Goal: Use online tool/utility: Utilize a website feature to perform a specific function

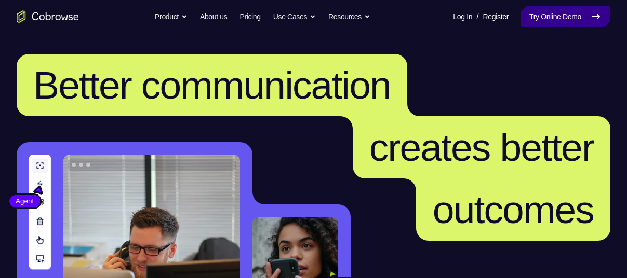
click at [558, 22] on link "Try Online Demo" at bounding box center [565, 16] width 89 height 21
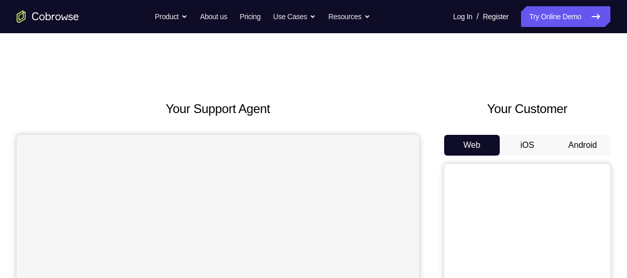
scroll to position [59, 0]
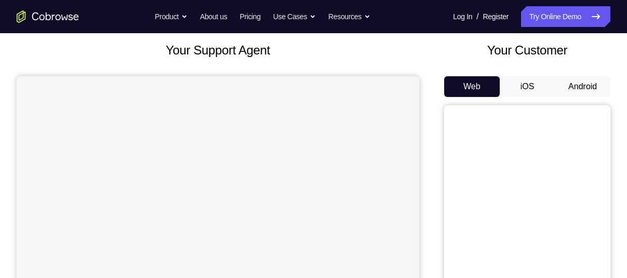
click at [575, 86] on button "Android" at bounding box center [582, 86] width 56 height 21
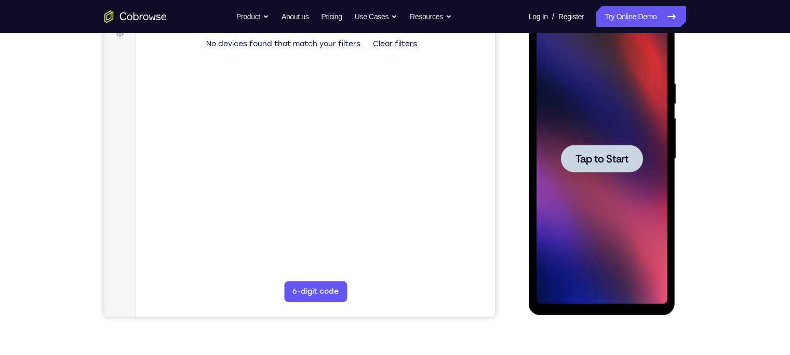
scroll to position [158, 0]
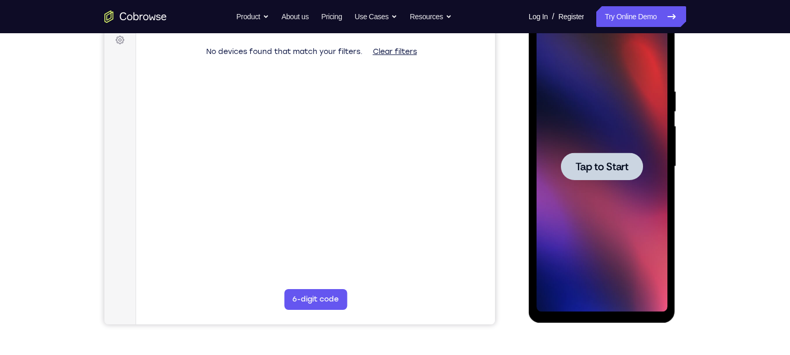
click at [614, 147] on div at bounding box center [601, 166] width 131 height 291
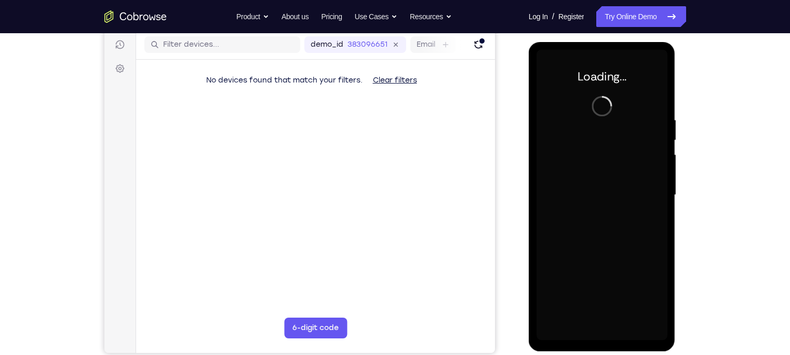
scroll to position [131, 0]
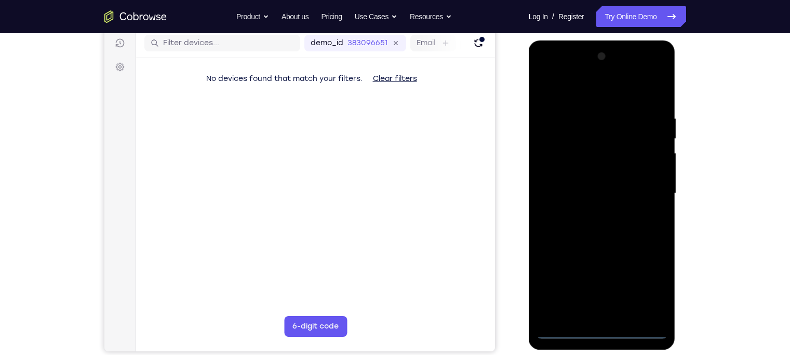
click at [598, 278] on div at bounding box center [601, 193] width 131 height 291
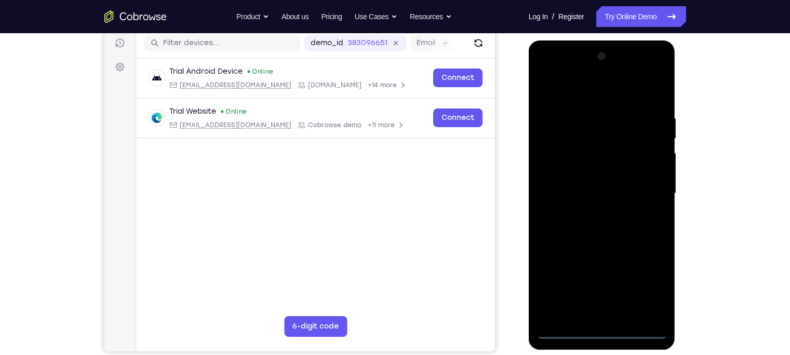
click at [626, 278] on div at bounding box center [601, 193] width 131 height 291
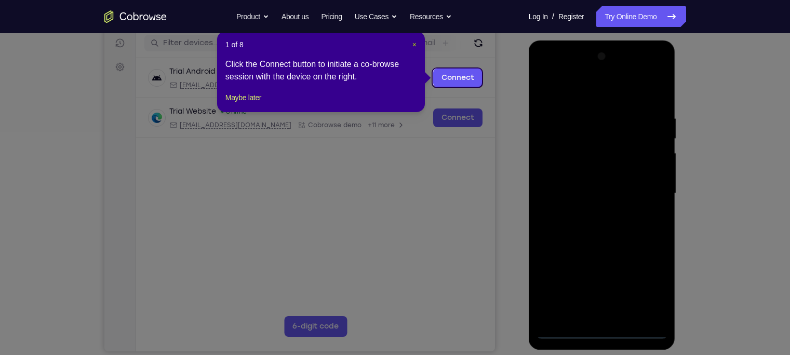
click at [414, 40] on span "×" at bounding box center [414, 44] width 4 height 8
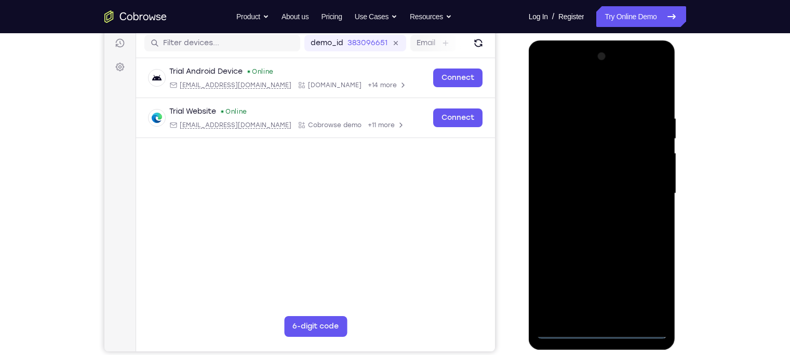
click at [626, 278] on div at bounding box center [601, 193] width 131 height 291
click at [546, 74] on div at bounding box center [601, 193] width 131 height 291
click at [626, 185] on div at bounding box center [601, 193] width 131 height 291
click at [626, 187] on div at bounding box center [601, 193] width 131 height 291
click at [626, 188] on div at bounding box center [601, 193] width 131 height 291
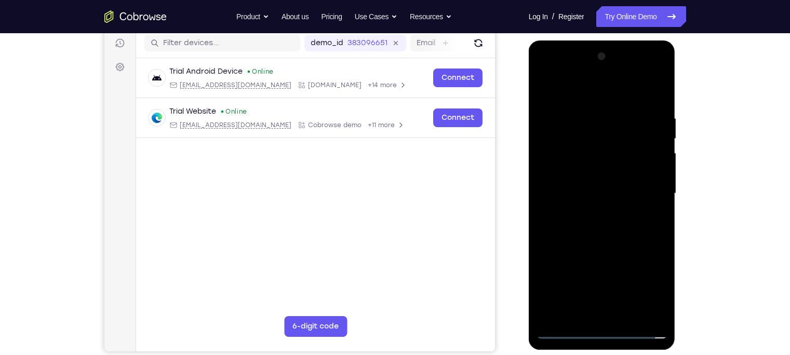
click at [591, 212] on div at bounding box center [601, 193] width 131 height 291
click at [595, 182] on div at bounding box center [601, 193] width 131 height 291
click at [594, 170] on div at bounding box center [601, 193] width 131 height 291
click at [591, 192] on div at bounding box center [601, 193] width 131 height 291
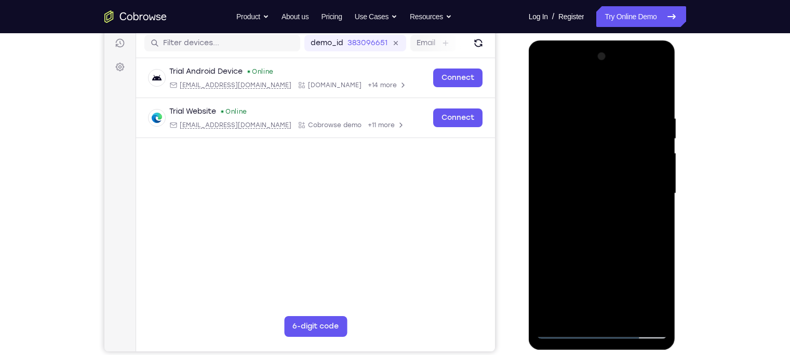
click at [586, 227] on div at bounding box center [601, 193] width 131 height 291
click at [598, 229] on div at bounding box center [601, 193] width 131 height 291
drag, startPoint x: 600, startPoint y: 240, endPoint x: 603, endPoint y: 204, distance: 36.5
click at [603, 204] on div at bounding box center [601, 193] width 131 height 291
click at [581, 278] on div at bounding box center [601, 193] width 131 height 291
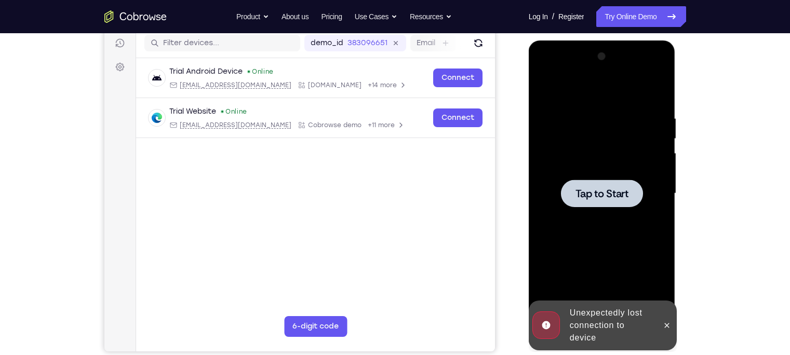
click at [600, 191] on span "Tap to Start" at bounding box center [601, 193] width 53 height 10
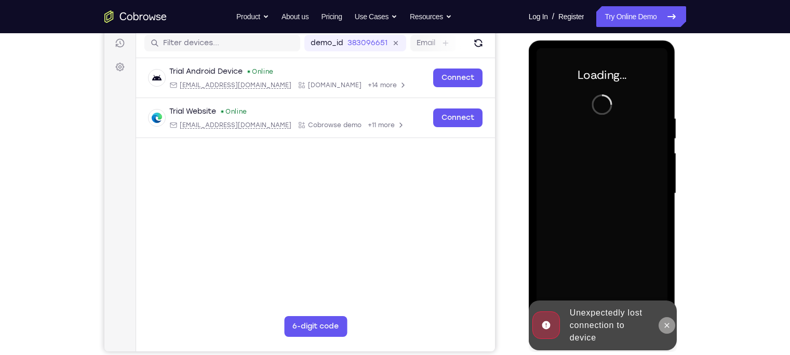
click at [626, 278] on icon at bounding box center [666, 325] width 8 height 8
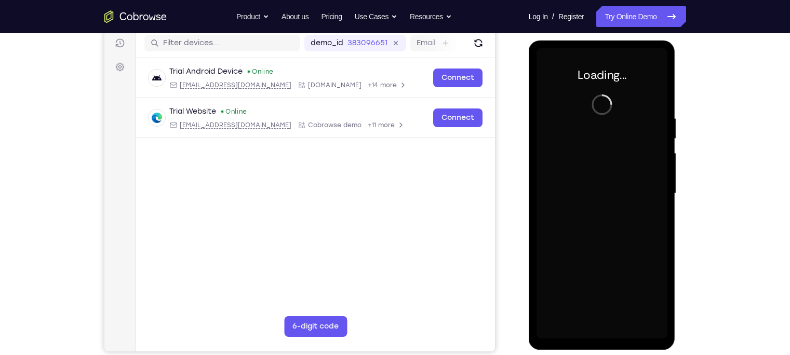
drag, startPoint x: 610, startPoint y: 268, endPoint x: 612, endPoint y: 293, distance: 25.0
click at [612, 278] on div at bounding box center [601, 193] width 131 height 291
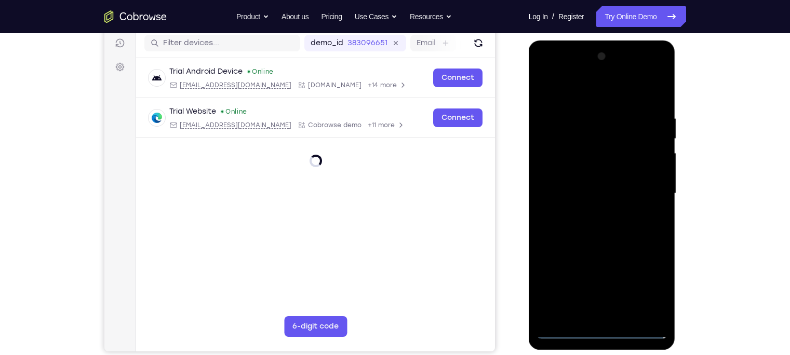
click at [605, 278] on div at bounding box center [601, 193] width 131 height 291
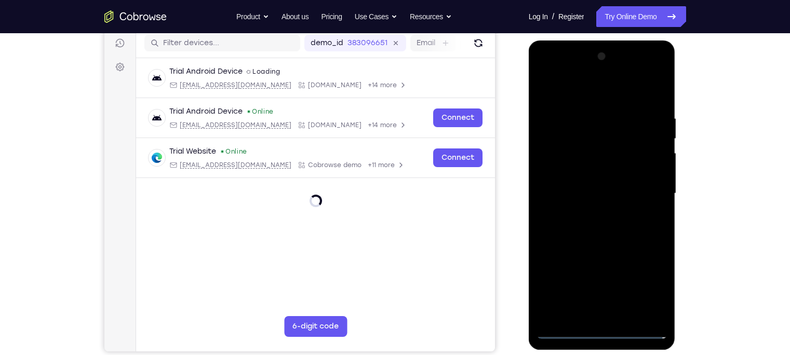
click at [605, 278] on div at bounding box center [601, 193] width 131 height 291
click at [598, 278] on div at bounding box center [601, 193] width 131 height 291
click at [626, 278] on div at bounding box center [601, 193] width 131 height 291
click at [545, 73] on div at bounding box center [601, 193] width 131 height 291
click at [626, 189] on div at bounding box center [601, 193] width 131 height 291
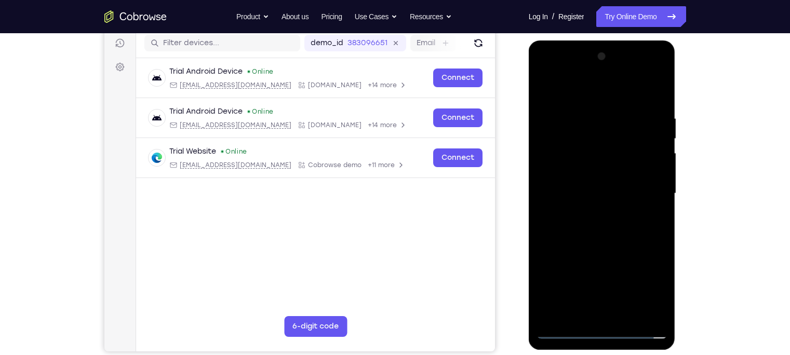
click at [626, 189] on div at bounding box center [601, 193] width 131 height 291
click at [595, 213] on div at bounding box center [601, 193] width 131 height 291
click at [597, 183] on div at bounding box center [601, 193] width 131 height 291
click at [603, 173] on div at bounding box center [601, 193] width 131 height 291
click at [595, 194] on div at bounding box center [601, 193] width 131 height 291
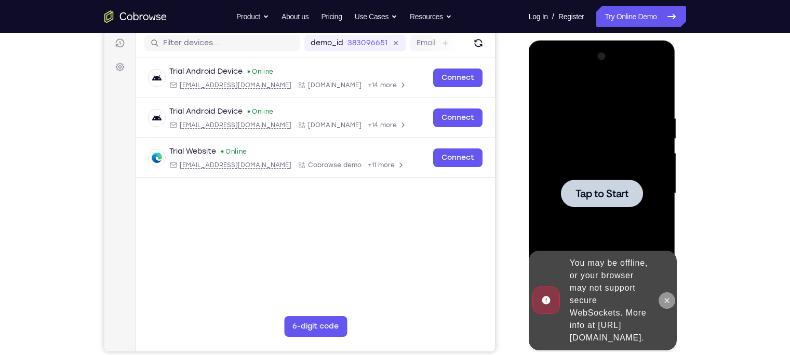
click at [626, 278] on icon at bounding box center [666, 300] width 8 height 8
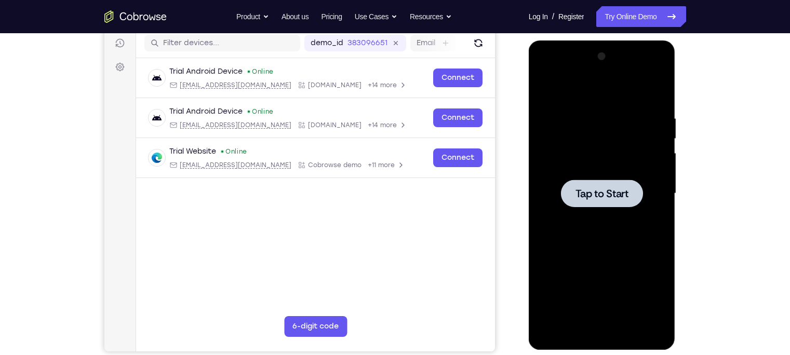
click at [592, 155] on div at bounding box center [601, 193] width 131 height 291
